Goal: Find specific page/section: Find specific page/section

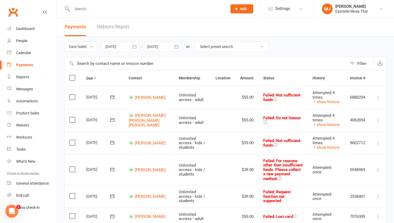
click at [89, 12] on div at bounding box center [143, 8] width 159 height 17
click at [90, 12] on input "text" at bounding box center [146, 8] width 153 height 7
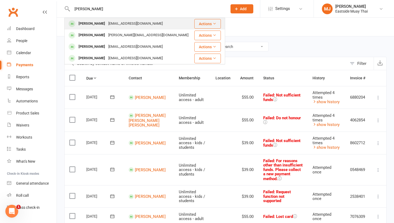
type input "[PERSON_NAME]"
click at [84, 25] on div "[PERSON_NAME]" at bounding box center [92, 24] width 30 height 8
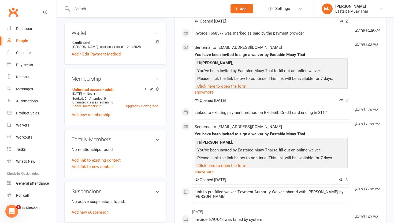
scroll to position [172, 0]
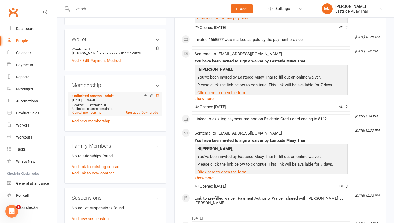
click at [157, 93] on icon at bounding box center [157, 95] width 4 height 4
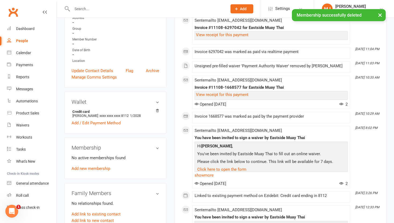
scroll to position [0, 0]
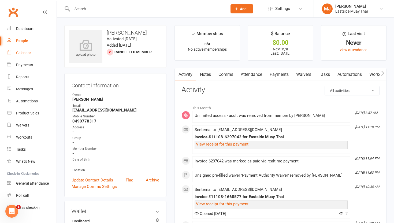
click at [24, 59] on link "Calendar" at bounding box center [32, 53] width 50 height 12
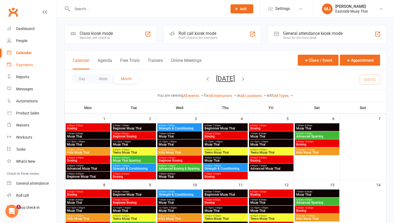
click at [27, 63] on div "Payments" at bounding box center [24, 65] width 17 height 4
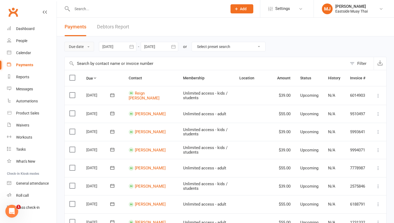
click at [82, 47] on button "Due date" at bounding box center [79, 47] width 30 height 10
click at [80, 78] on link "Date failed" at bounding box center [91, 80] width 53 height 11
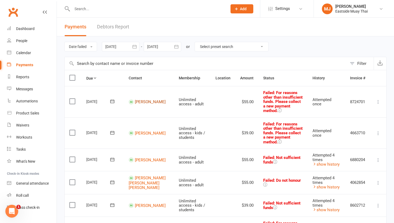
click at [137, 99] on link "[PERSON_NAME]" at bounding box center [150, 101] width 31 height 5
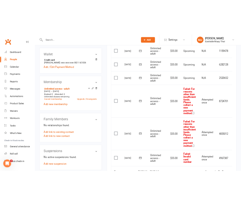
scroll to position [167, 0]
